Goal: Task Accomplishment & Management: Manage account settings

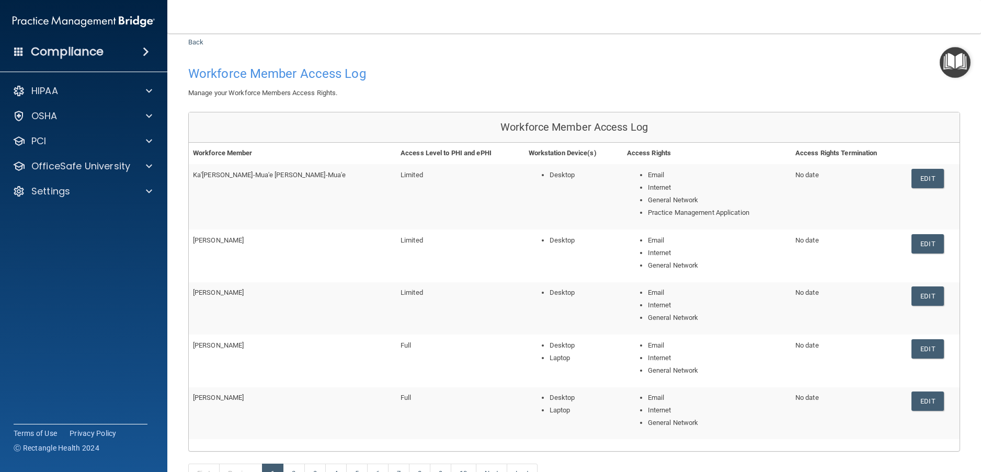
scroll to position [23, 0]
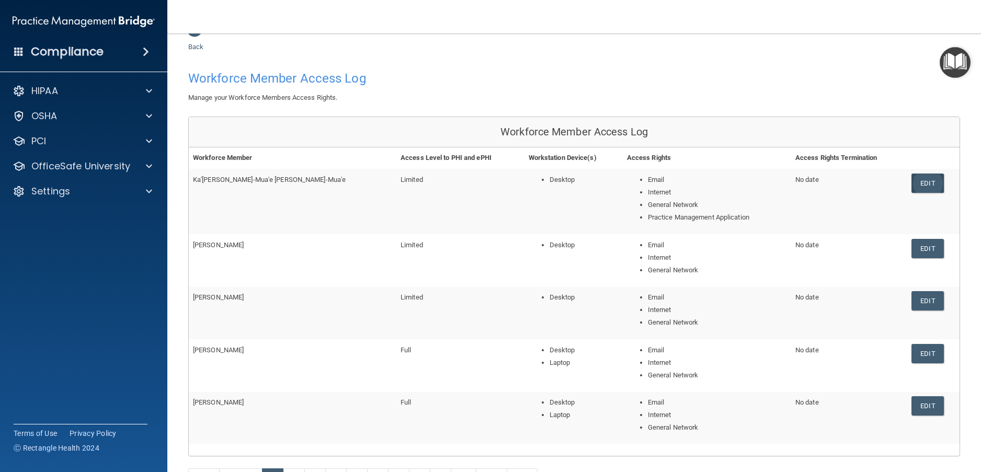
click at [924, 189] on link "Edit" at bounding box center [927, 183] width 32 height 19
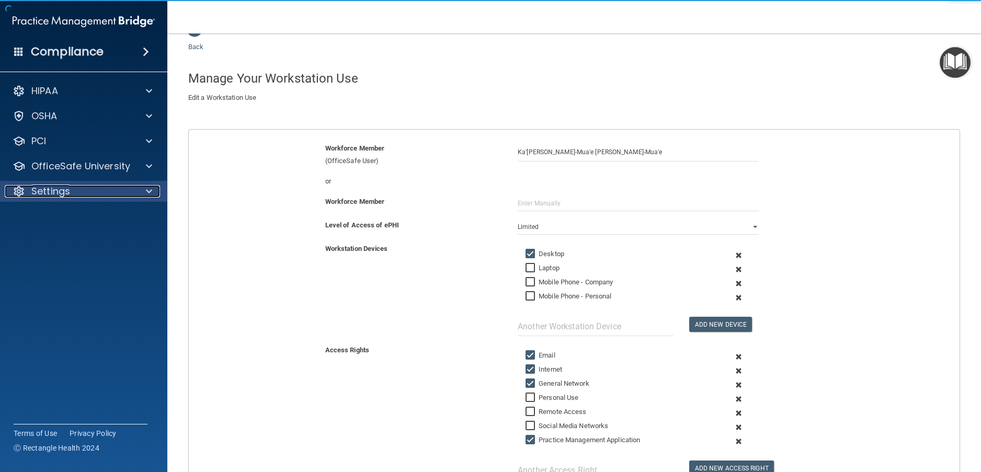
click at [76, 187] on div "Settings" at bounding box center [70, 191] width 130 height 13
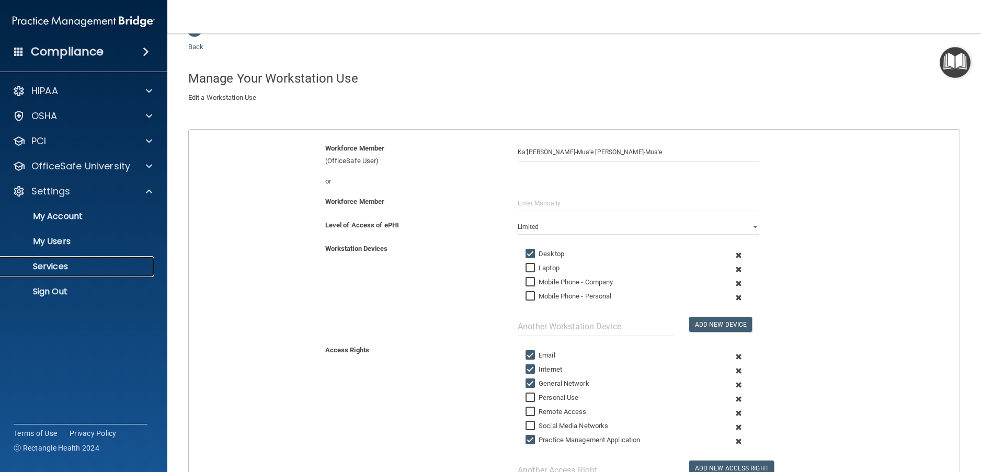
click at [76, 264] on p "Services" at bounding box center [78, 266] width 143 height 10
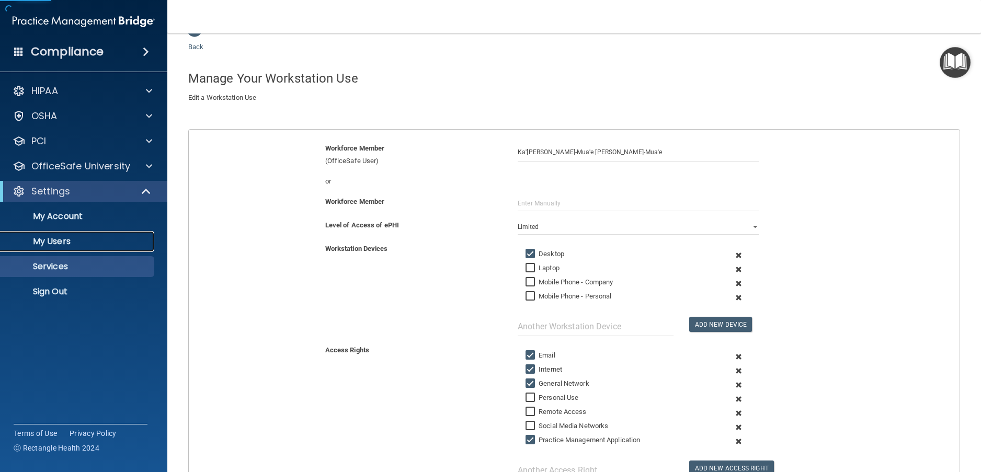
click at [76, 236] on p "My Users" at bounding box center [78, 241] width 143 height 10
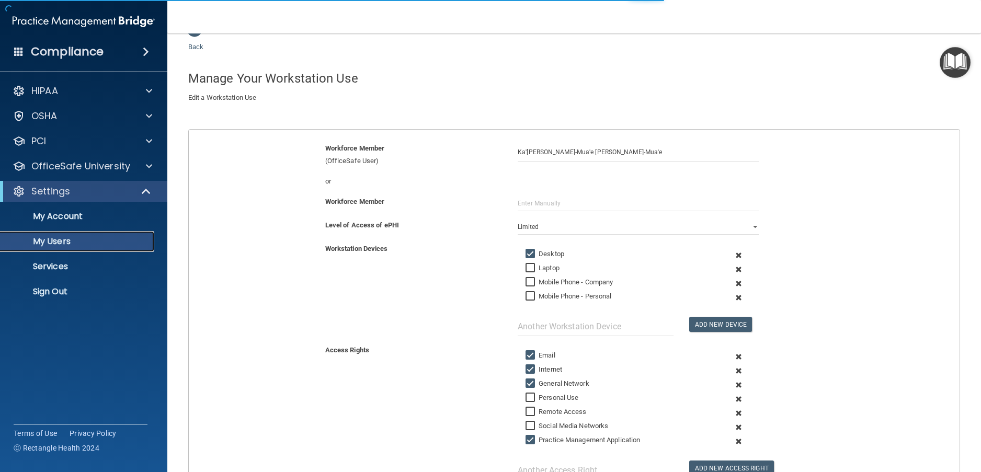
select select "20"
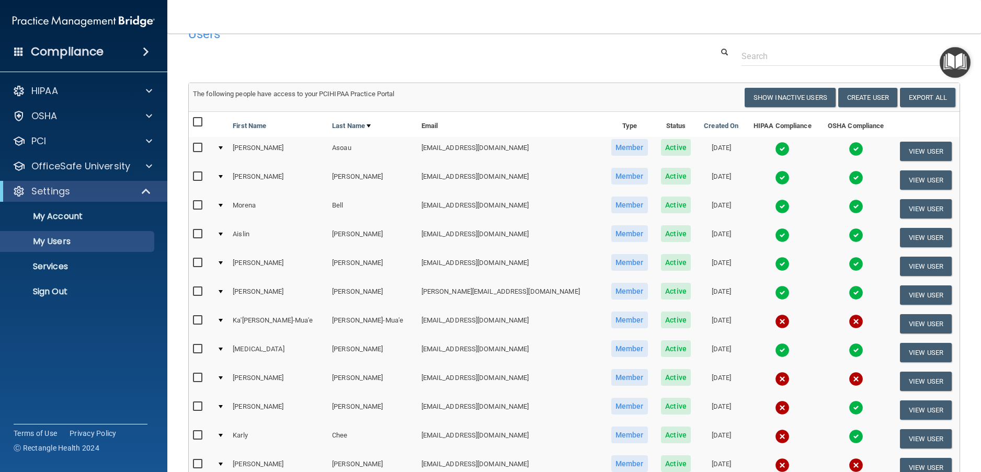
click at [200, 323] on input "checkbox" at bounding box center [199, 320] width 12 height 8
checkbox input "true"
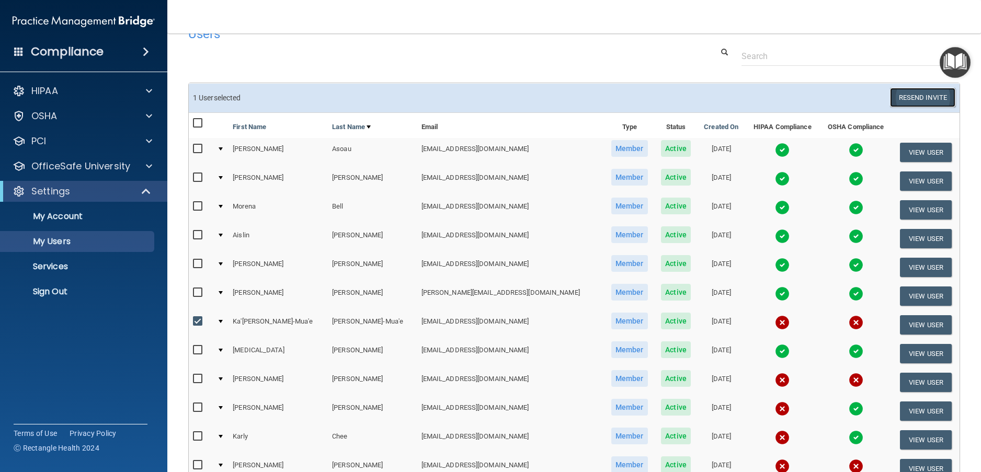
click at [913, 94] on button "Resend Invite" at bounding box center [922, 97] width 65 height 19
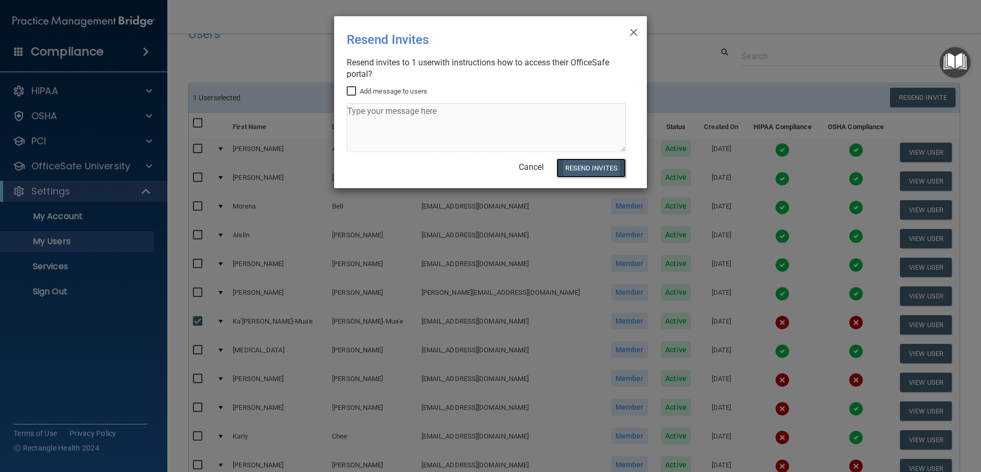
click at [567, 161] on button "Resend Invites" at bounding box center [591, 167] width 70 height 19
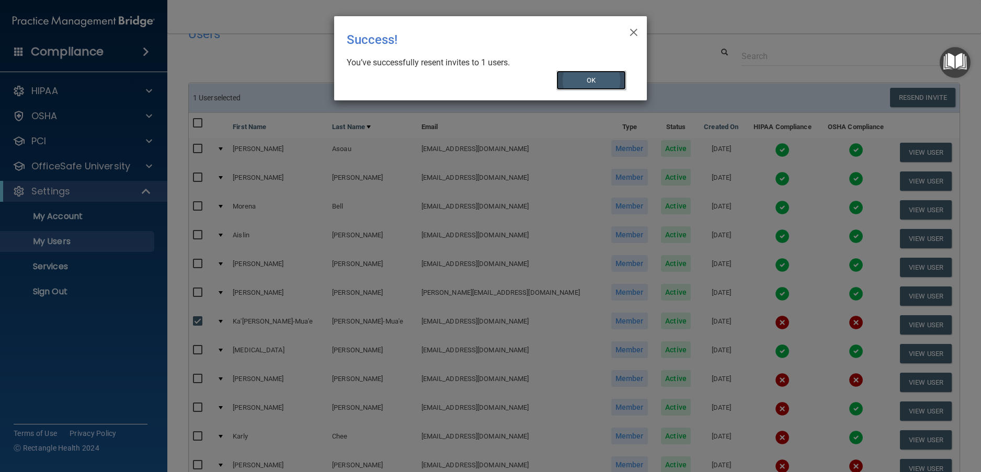
click at [573, 83] on button "OK" at bounding box center [591, 80] width 70 height 19
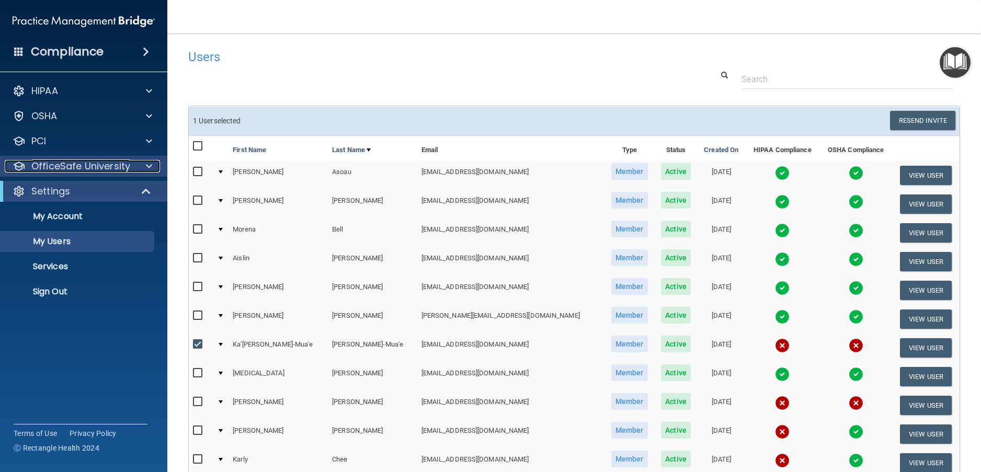
click at [70, 166] on p "OfficeSafe University" at bounding box center [80, 166] width 99 height 13
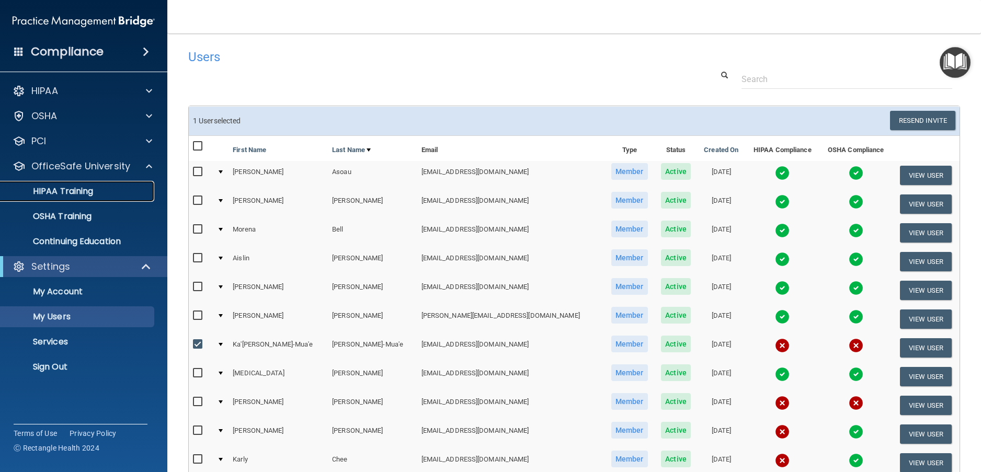
click at [88, 191] on p "HIPAA Training" at bounding box center [50, 191] width 86 height 10
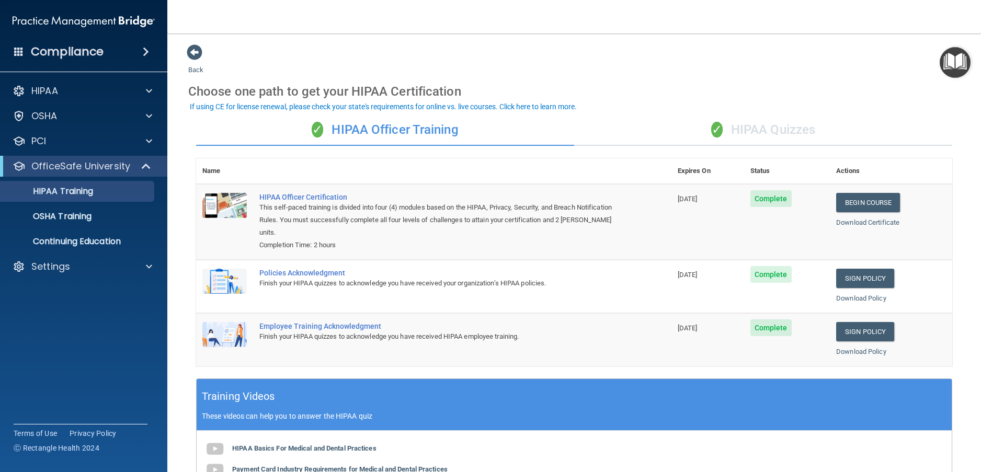
click at [740, 123] on div "✓ HIPAA Quizzes" at bounding box center [763, 130] width 378 height 31
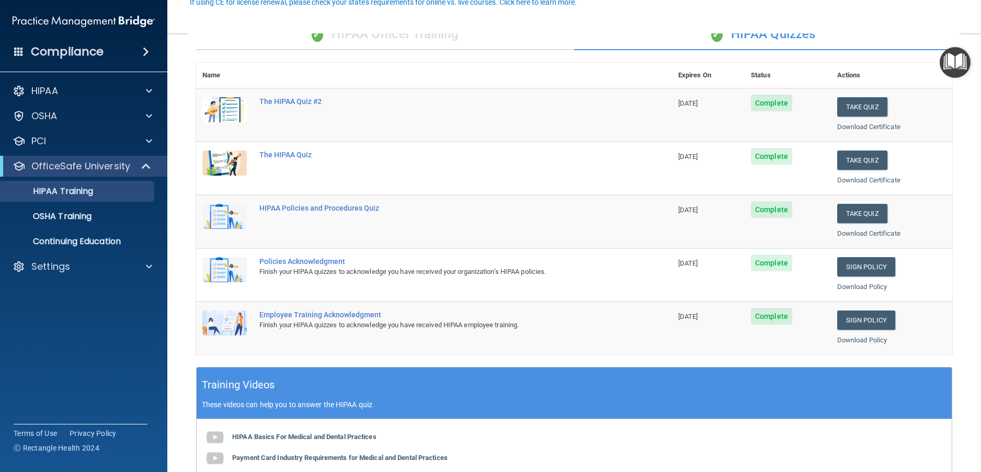
scroll to position [105, 0]
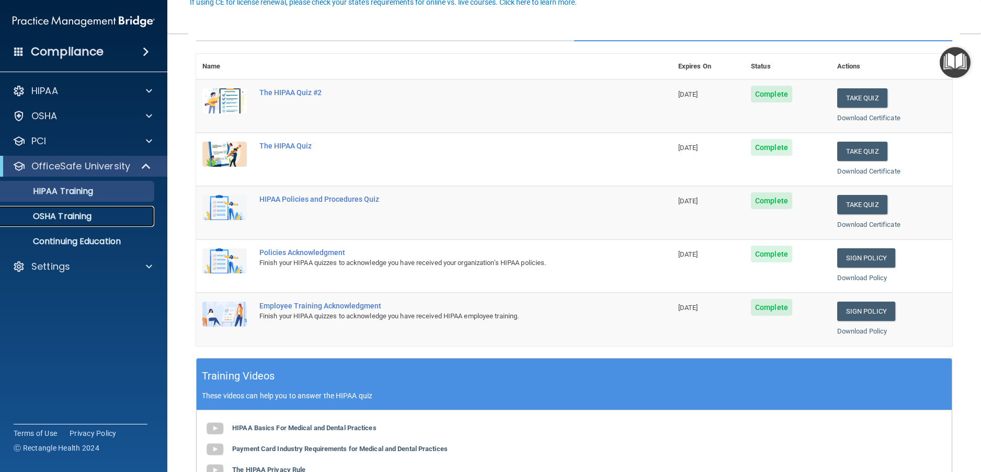
click at [95, 214] on div "OSHA Training" at bounding box center [78, 216] width 143 height 10
